Goal: Navigation & Orientation: Understand site structure

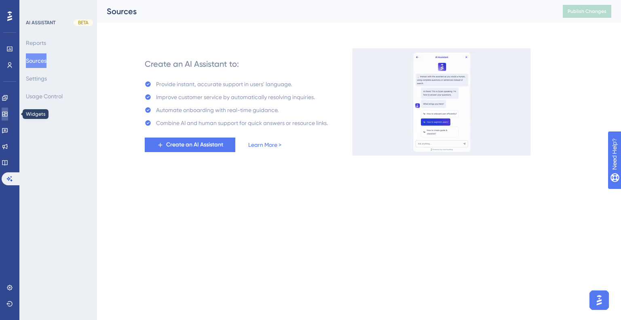
click at [8, 115] on icon at bounding box center [5, 114] width 6 height 6
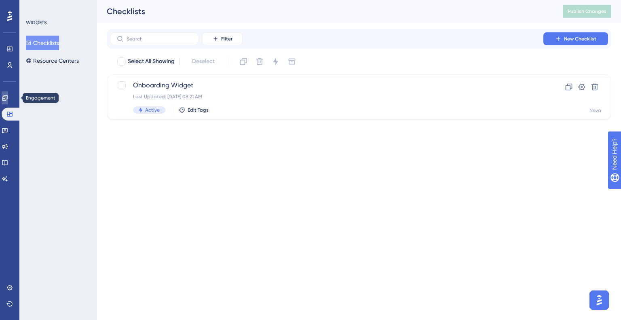
click at [7, 97] on icon at bounding box center [4, 97] width 5 height 5
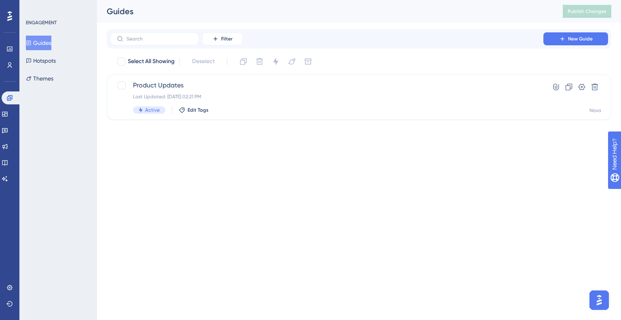
click at [12, 153] on div "Engagement Widgets Feedback Product Updates Knowledge Base AI Assistant" at bounding box center [10, 138] width 16 height 94
click at [8, 161] on icon at bounding box center [5, 162] width 6 height 6
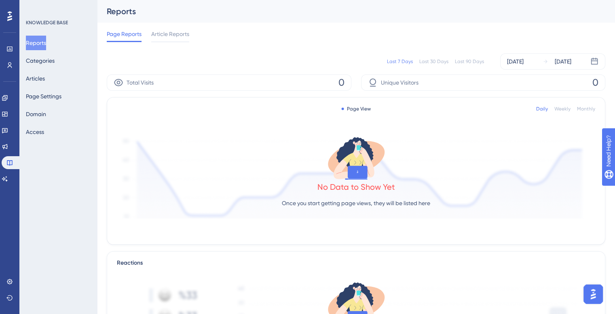
drag, startPoint x: 60, startPoint y: 187, endPoint x: 56, endPoint y: 187, distance: 4.5
click at [59, 187] on div "KNOWLEDGE BASE Reports Categories Articles Page Settings Domain Access" at bounding box center [58, 157] width 78 height 314
click at [6, 282] on link at bounding box center [9, 281] width 6 height 13
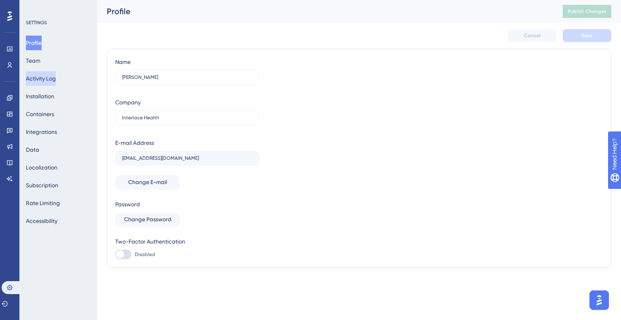
click at [48, 74] on button "Activity Log" at bounding box center [41, 78] width 30 height 15
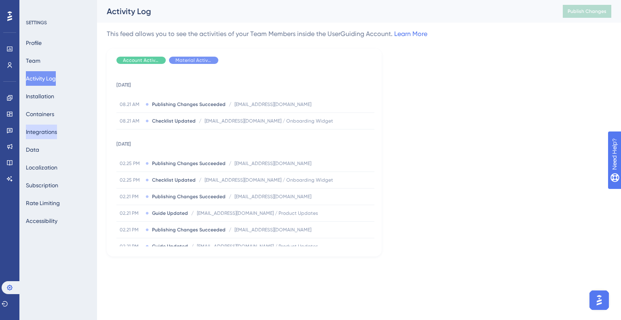
click at [46, 126] on button "Integrations" at bounding box center [41, 131] width 31 height 15
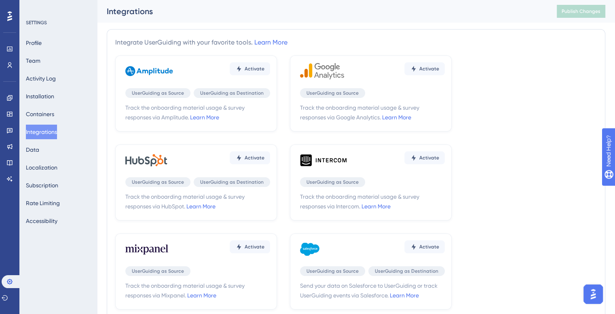
click at [49, 150] on div "Profile Team Activity Log Installation Containers Integrations Data Localizatio…" at bounding box center [58, 132] width 65 height 192
click at [39, 147] on button "Data" at bounding box center [32, 149] width 13 height 15
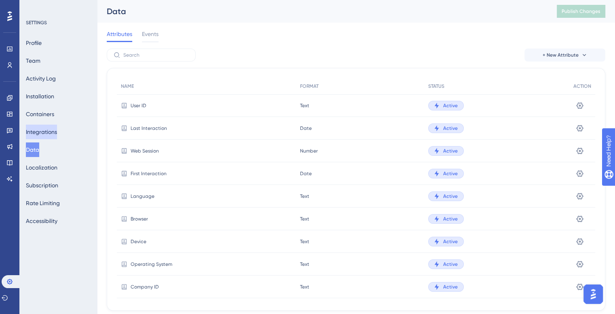
click at [45, 126] on button "Integrations" at bounding box center [41, 131] width 31 height 15
